Goal: Information Seeking & Learning: Learn about a topic

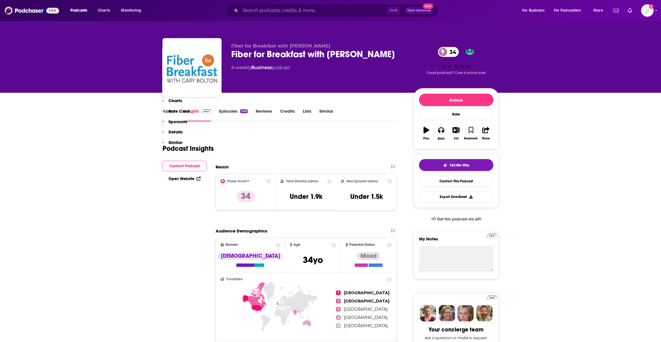
scroll to position [292, 0]
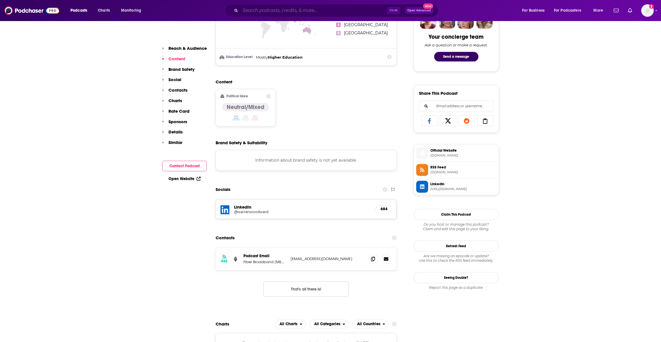
click at [249, 10] on input "Search podcasts, credits, & more..." at bounding box center [313, 10] width 147 height 9
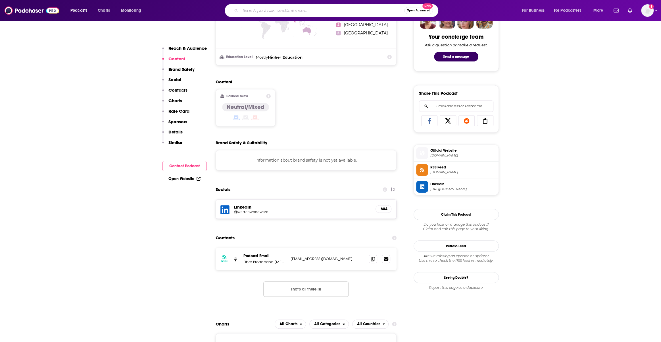
paste input "Connected World Podcast"
type input "Connected World Podcast"
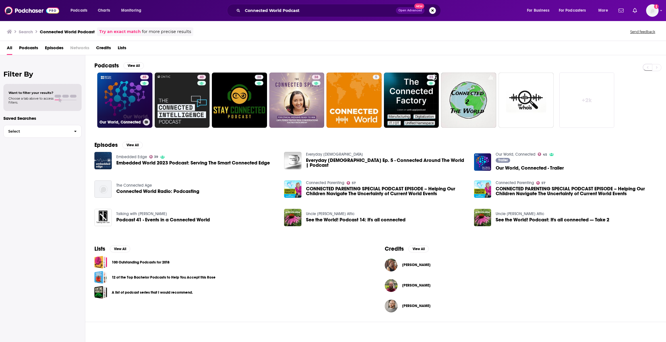
click at [116, 92] on link "45 Our World, Connected" at bounding box center [124, 99] width 55 height 55
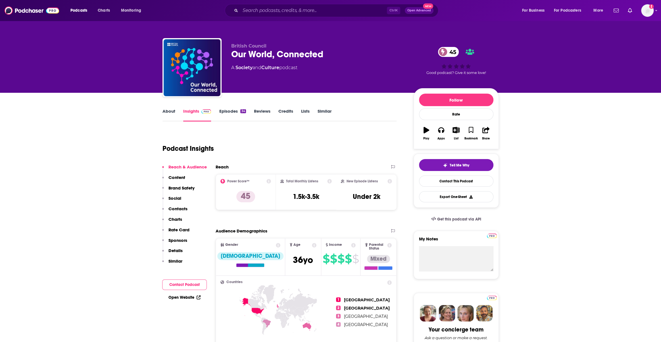
click at [230, 113] on link "Episodes 34" at bounding box center [232, 114] width 27 height 13
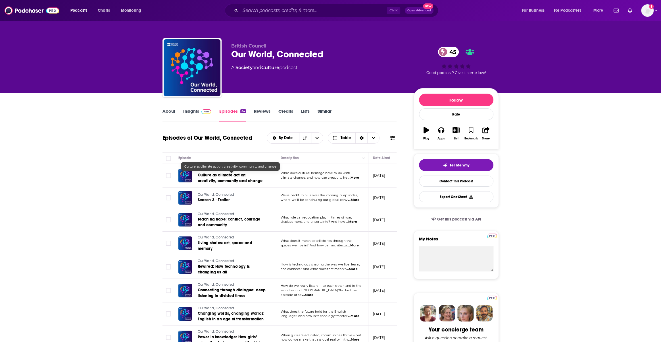
click at [217, 176] on span "Culture as climate action: creativity, community and change" at bounding box center [230, 177] width 65 height 11
click at [257, 11] on input "Search podcasts, credits, & more..." at bounding box center [313, 10] width 147 height 9
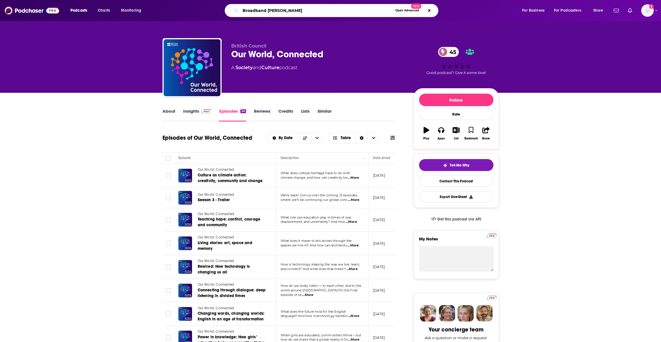
type input "Broadband pulse"
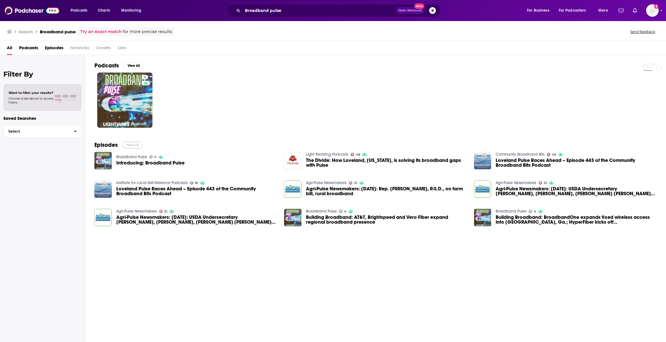
click at [138, 145] on button "View All" at bounding box center [132, 145] width 20 height 7
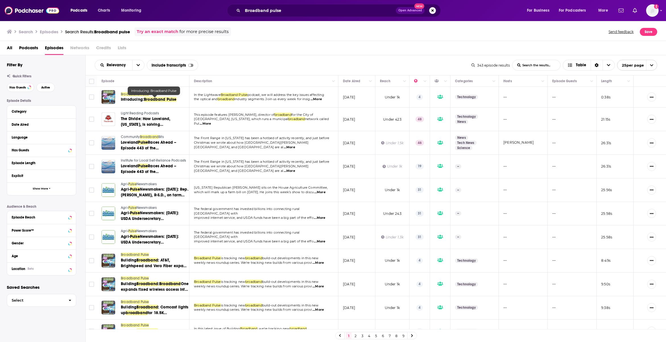
click at [119, 32] on span "Broadband pulse" at bounding box center [112, 31] width 36 height 5
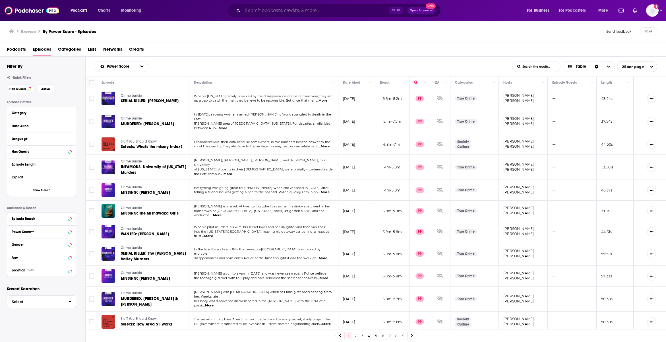
click at [261, 11] on input "Search podcasts, credits, & more..." at bounding box center [315, 10] width 147 height 9
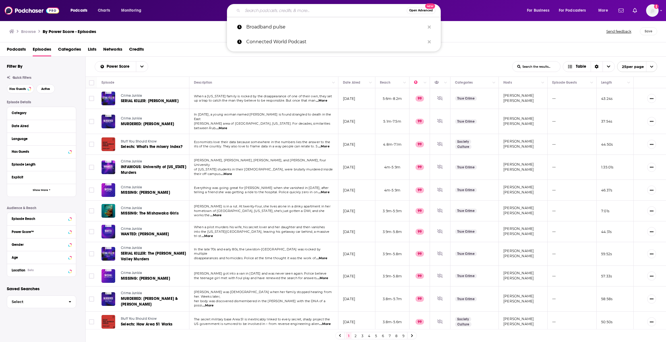
paste input "Infrastructure Technology Podcast"
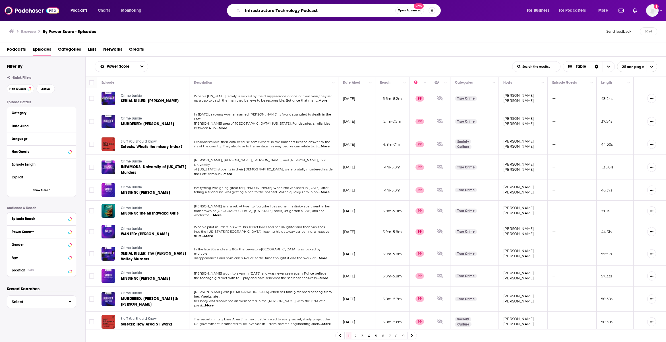
type input "Infrastructure Technology Podcast"
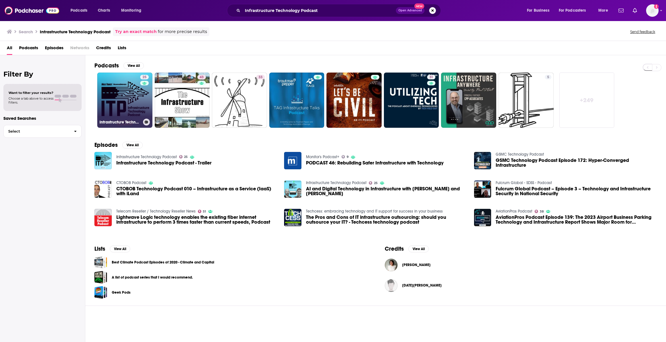
click at [116, 100] on link "25 Infrastructure Technology Podcast" at bounding box center [124, 99] width 55 height 55
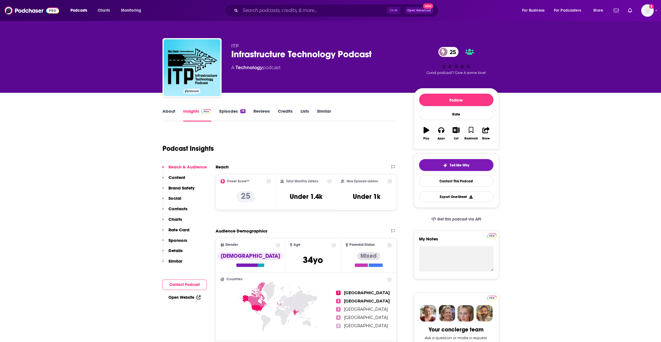
click at [198, 165] on p "Reach & Audience" at bounding box center [188, 166] width 38 height 5
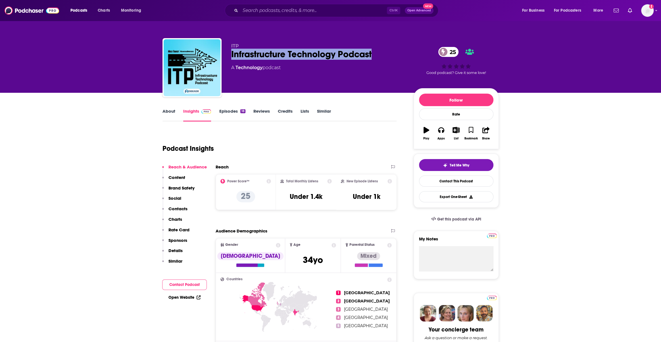
drag, startPoint x: 378, startPoint y: 51, endPoint x: 232, endPoint y: 49, distance: 145.8
click at [232, 49] on div "Infrastructure Technology Podcast 25" at bounding box center [317, 54] width 173 height 11
copy h2 "Infrastructure Technology Podcast"
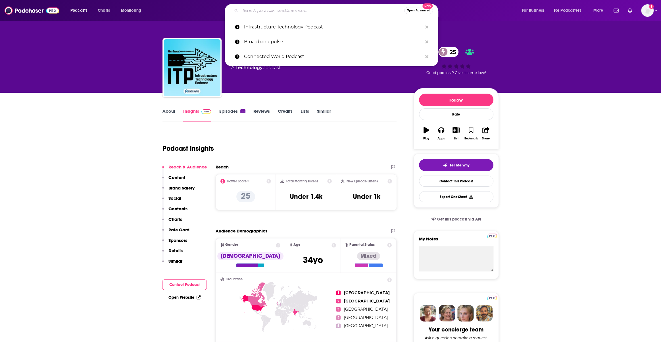
click at [261, 9] on input "Search podcasts, credits, & more..." at bounding box center [322, 10] width 164 height 9
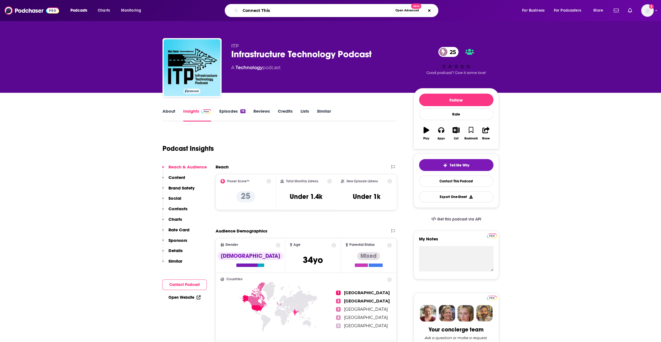
type input "Connect This!"
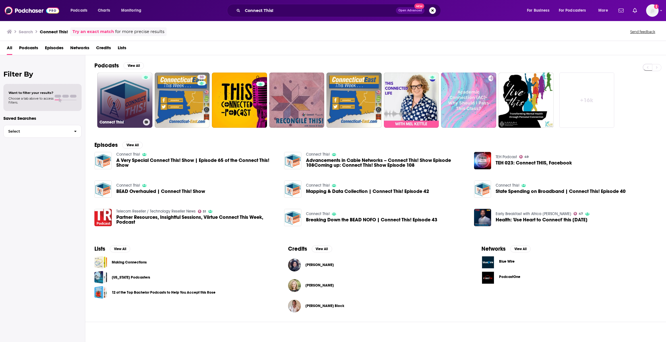
click at [130, 101] on link "Connect This!" at bounding box center [124, 99] width 55 height 55
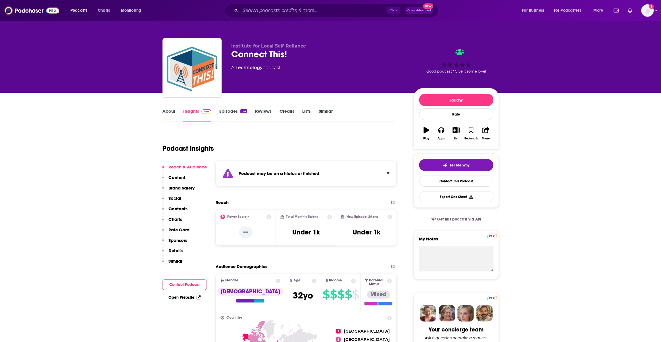
click at [194, 112] on link "Insights" at bounding box center [197, 114] width 28 height 13
